Goal: Task Accomplishment & Management: Manage account settings

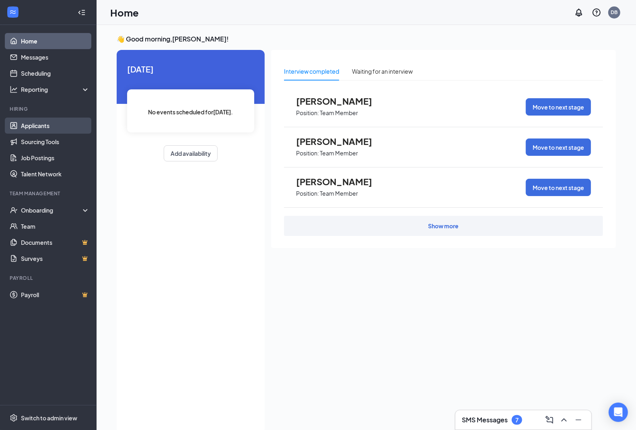
click at [41, 126] on link "Applicants" at bounding box center [55, 126] width 69 height 16
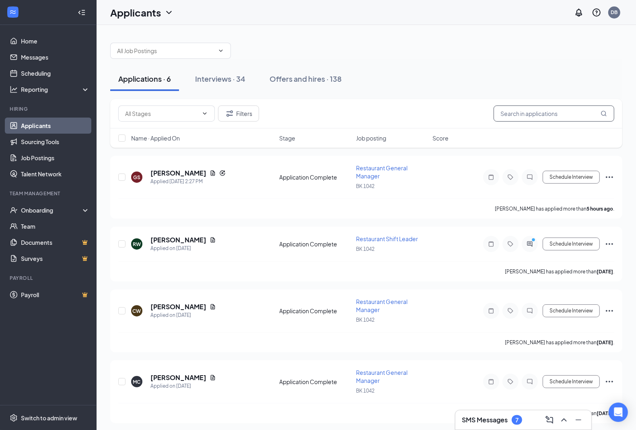
click at [531, 109] on input "text" at bounding box center [554, 113] width 121 height 16
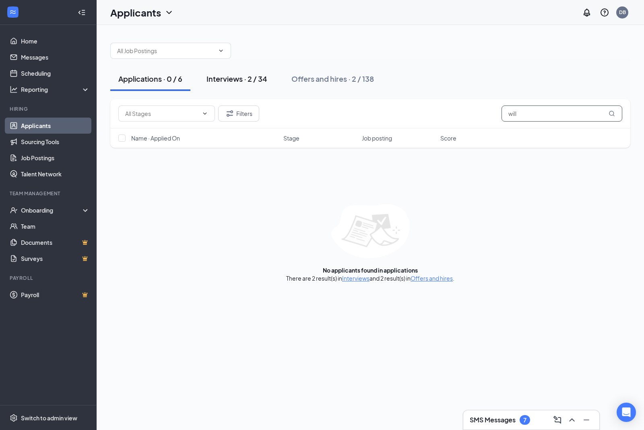
type input "will"
click at [241, 82] on div "Interviews · 2 / 34" at bounding box center [237, 79] width 61 height 10
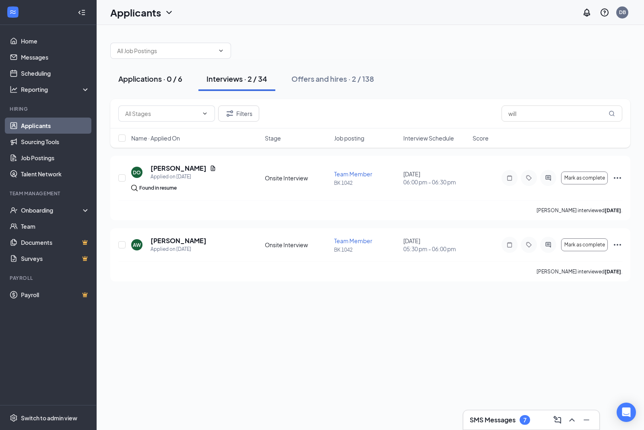
click at [143, 79] on div "Applications · 0 / 6" at bounding box center [150, 79] width 64 height 10
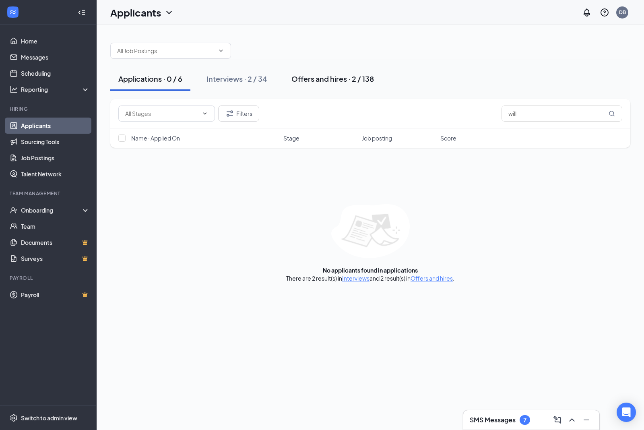
click at [313, 81] on div "Offers and hires · 2 / 138" at bounding box center [332, 79] width 83 height 10
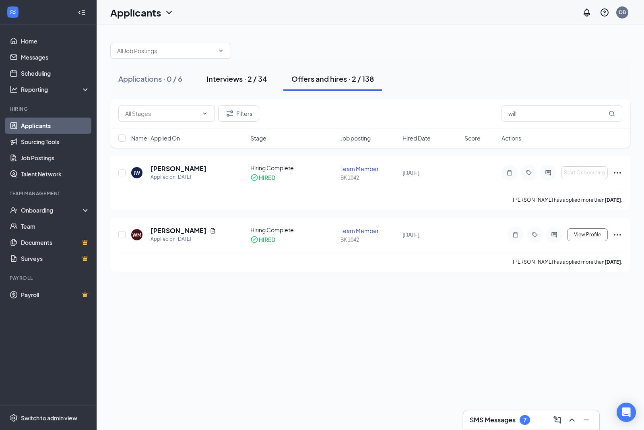
click at [240, 79] on div "Interviews · 2 / 34" at bounding box center [237, 79] width 61 height 10
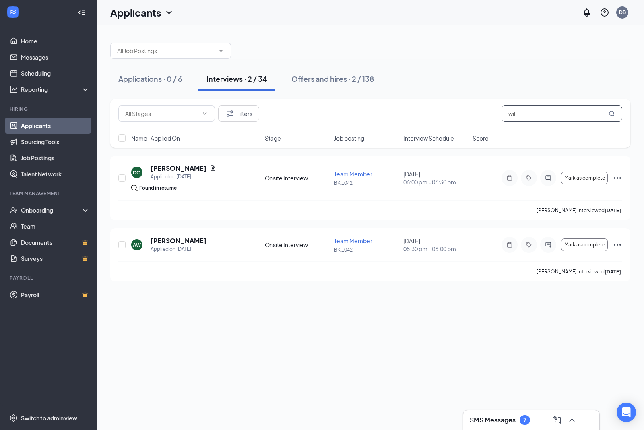
click at [572, 114] on input "will" at bounding box center [562, 113] width 121 height 16
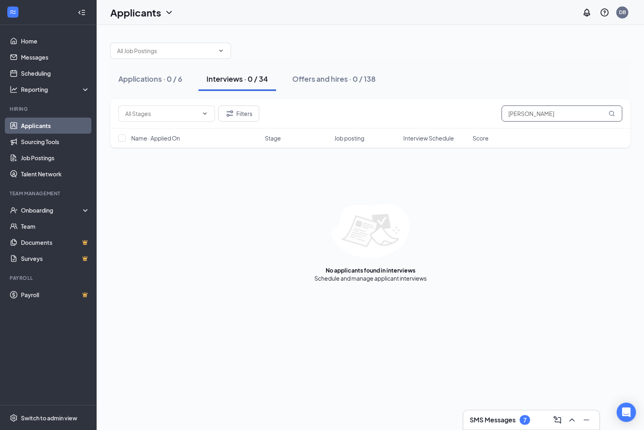
click at [617, 111] on input "[PERSON_NAME]" at bounding box center [562, 113] width 121 height 16
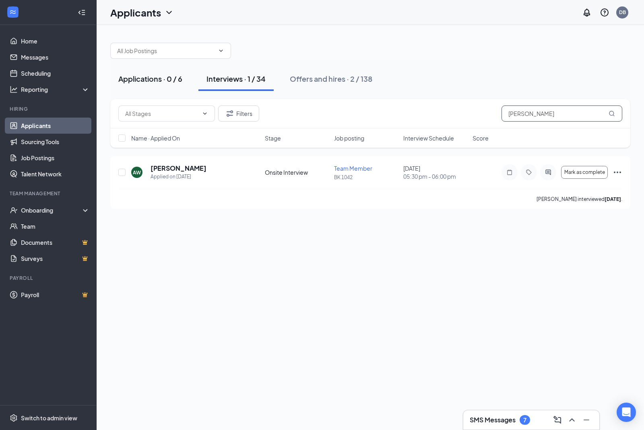
type input "[PERSON_NAME]"
click at [149, 78] on div "Applications · 0 / 6" at bounding box center [150, 79] width 64 height 10
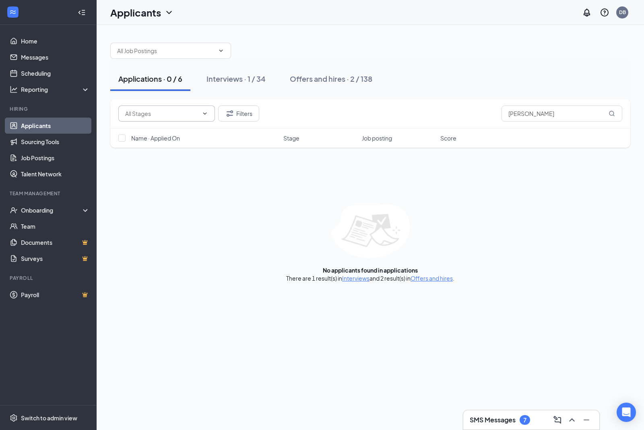
click at [205, 116] on icon "ChevronDown" at bounding box center [205, 113] width 6 height 6
click at [164, 130] on div "Application (131)" at bounding box center [153, 128] width 43 height 9
type input "Application (131)"
click at [238, 82] on div "Interviews · 0 / 34" at bounding box center [238, 79] width 62 height 10
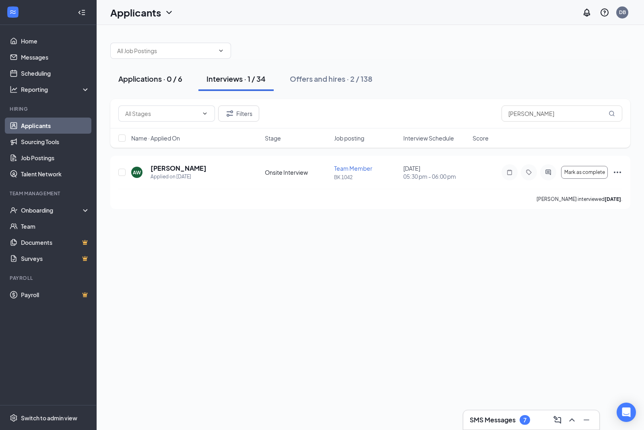
click at [164, 77] on div "Applications · 0 / 6" at bounding box center [150, 79] width 64 height 10
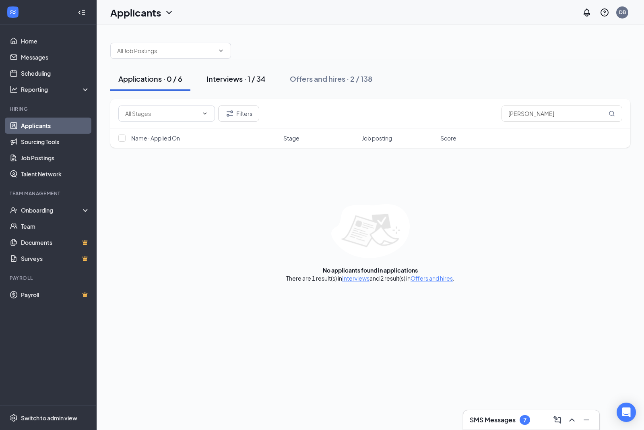
click at [225, 81] on div "Interviews · 1 / 34" at bounding box center [236, 79] width 59 height 10
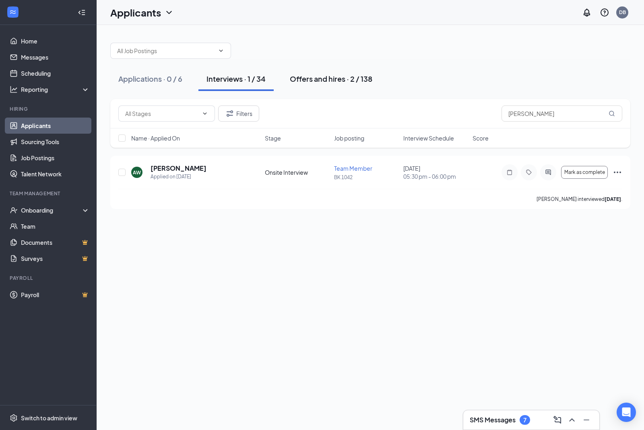
click at [327, 81] on div "Offers and hires · 2 / 138" at bounding box center [331, 79] width 83 height 10
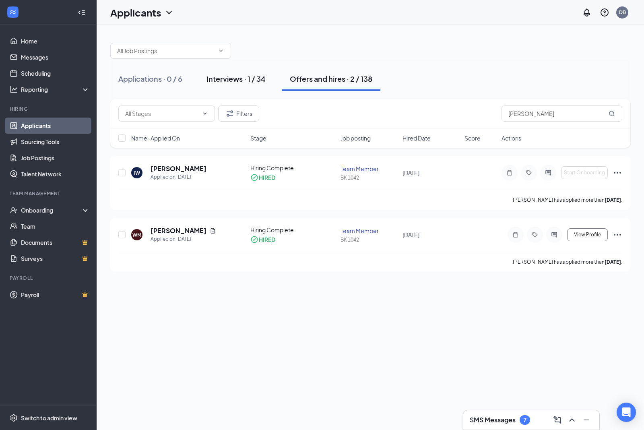
click at [235, 78] on div "Interviews · 1 / 34" at bounding box center [236, 79] width 59 height 10
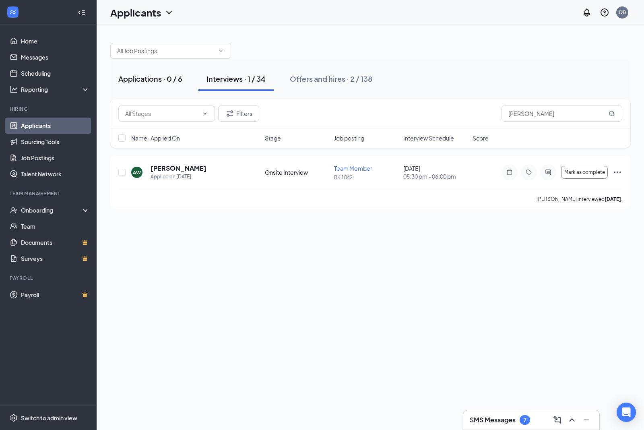
click at [157, 81] on div "Applications · 0 / 6" at bounding box center [150, 79] width 64 height 10
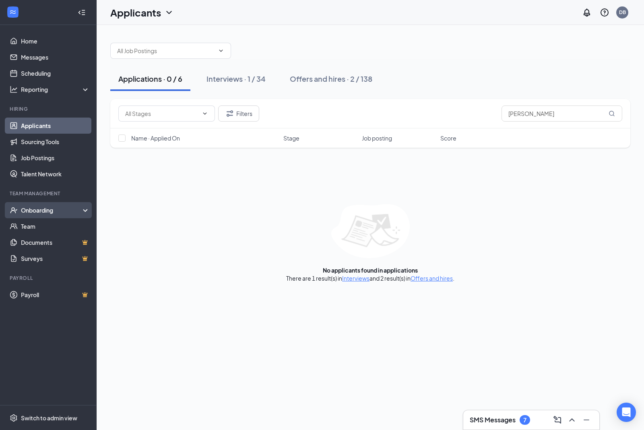
click at [87, 209] on div "Onboarding" at bounding box center [48, 210] width 97 height 16
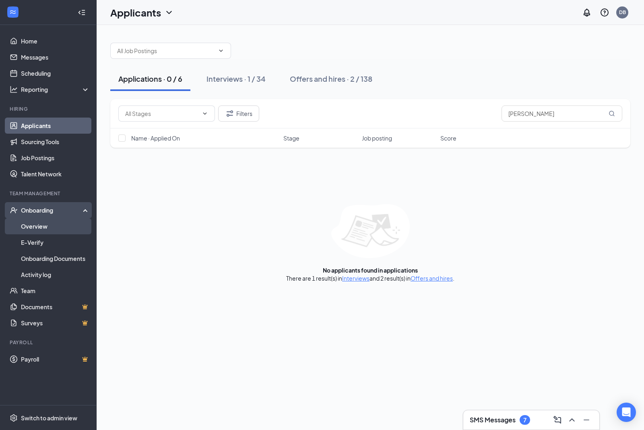
click at [52, 225] on link "Overview" at bounding box center [55, 226] width 69 height 16
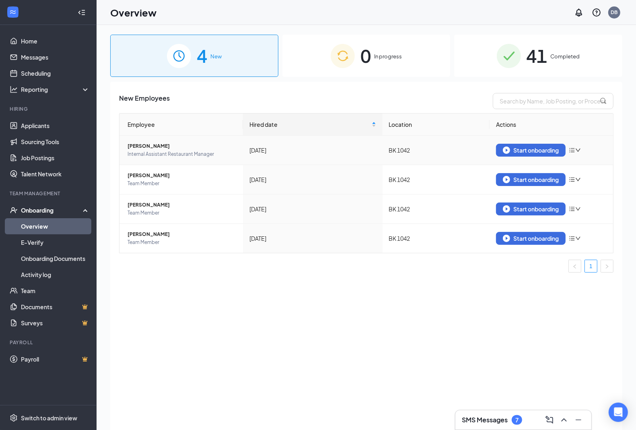
click at [169, 153] on span "Internal Assistant Restaurant Manager" at bounding box center [182, 154] width 109 height 8
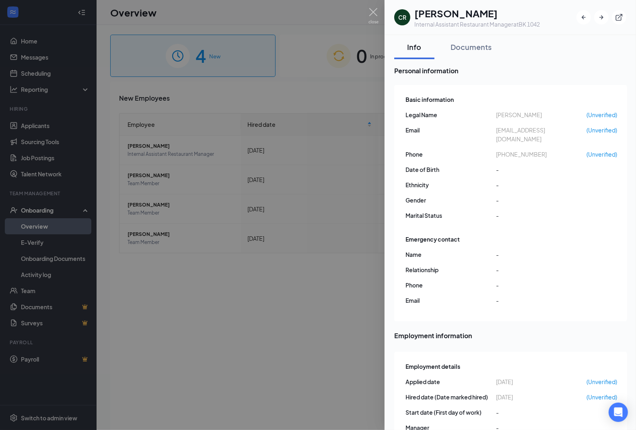
click at [376, 5] on div at bounding box center [318, 215] width 636 height 430
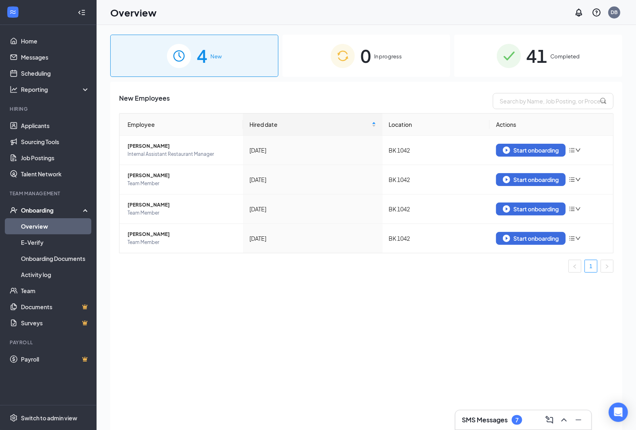
click at [531, 51] on span "41" at bounding box center [537, 56] width 21 height 28
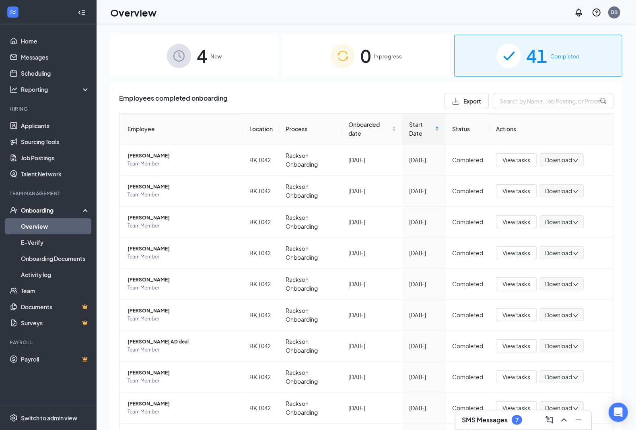
click at [379, 53] on span "In progress" at bounding box center [388, 56] width 28 height 8
